Goal: Transaction & Acquisition: Book appointment/travel/reservation

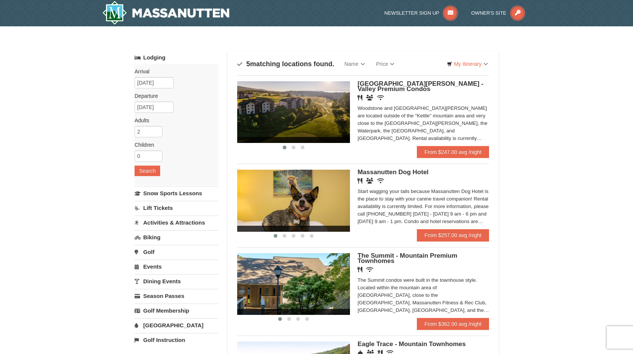
click at [298, 118] on img at bounding box center [293, 112] width 113 height 62
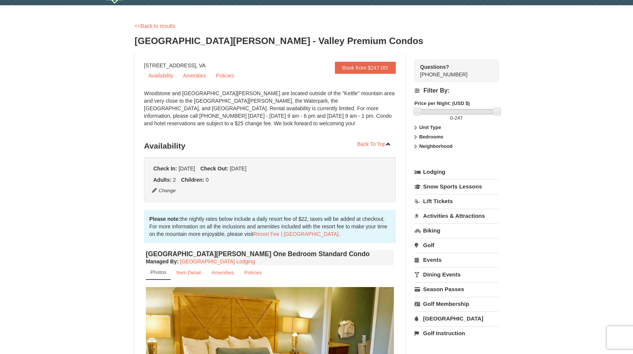
scroll to position [113, 0]
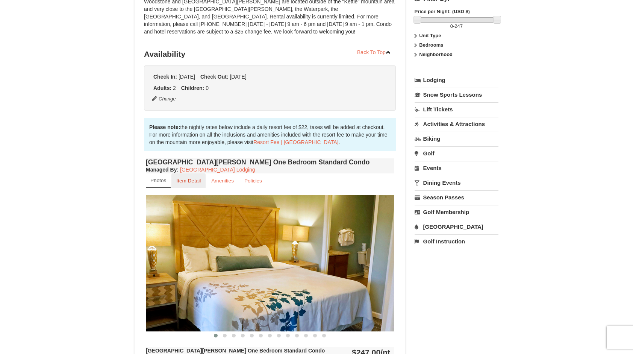
click at [189, 182] on small "Item Detail" at bounding box center [188, 181] width 24 height 6
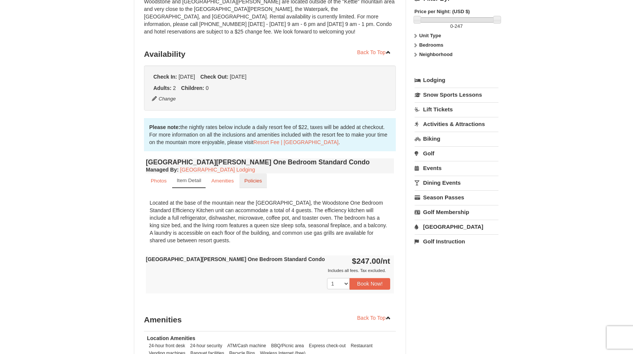
click at [247, 174] on link "Policies" at bounding box center [252, 180] width 27 height 15
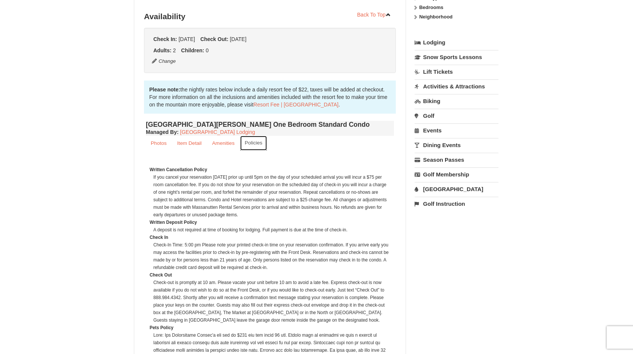
scroll to position [0, 0]
